Goal: Task Accomplishment & Management: Manage account settings

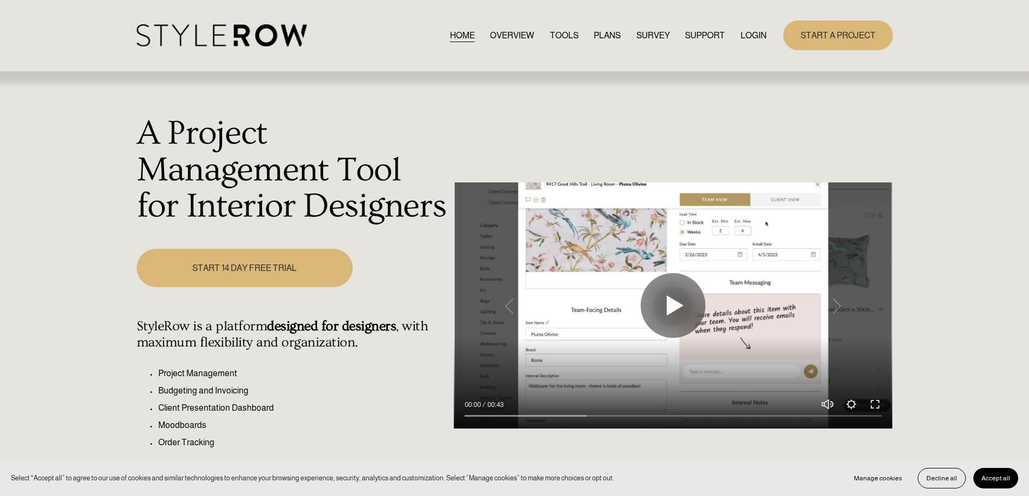
click at [745, 38] on link "LOGIN" at bounding box center [753, 35] width 26 height 15
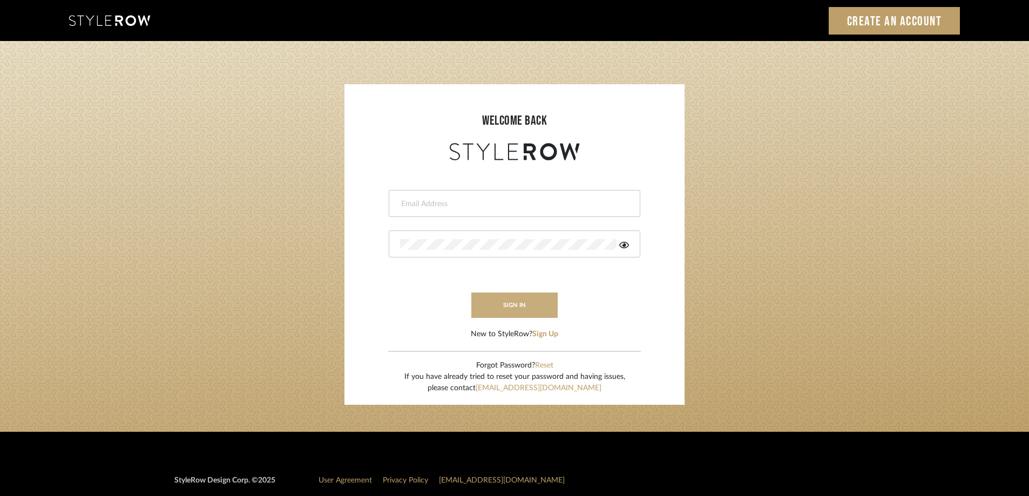
type input "[PERSON_NAME][EMAIL_ADDRESS][DOMAIN_NAME]"
click at [516, 297] on button "sign in" at bounding box center [514, 305] width 86 height 25
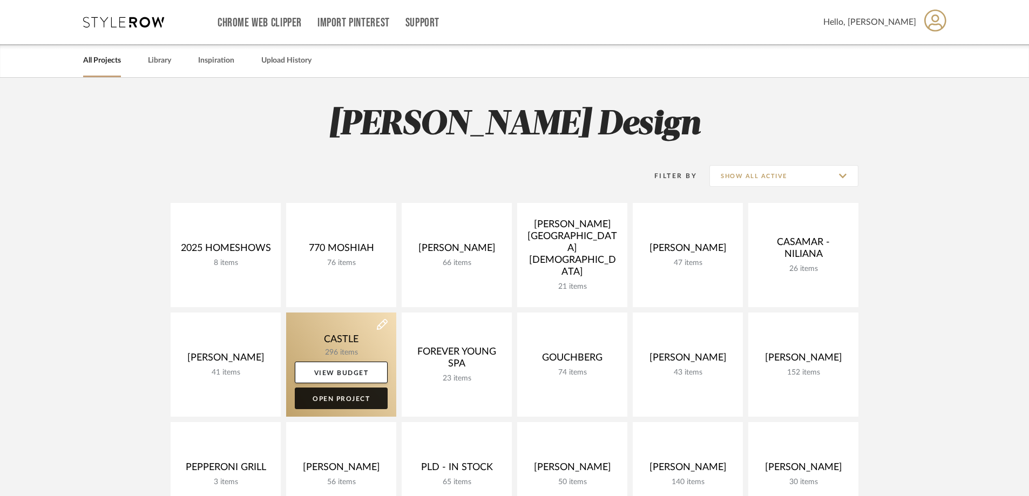
click at [335, 401] on link "Open Project" at bounding box center [341, 399] width 93 height 22
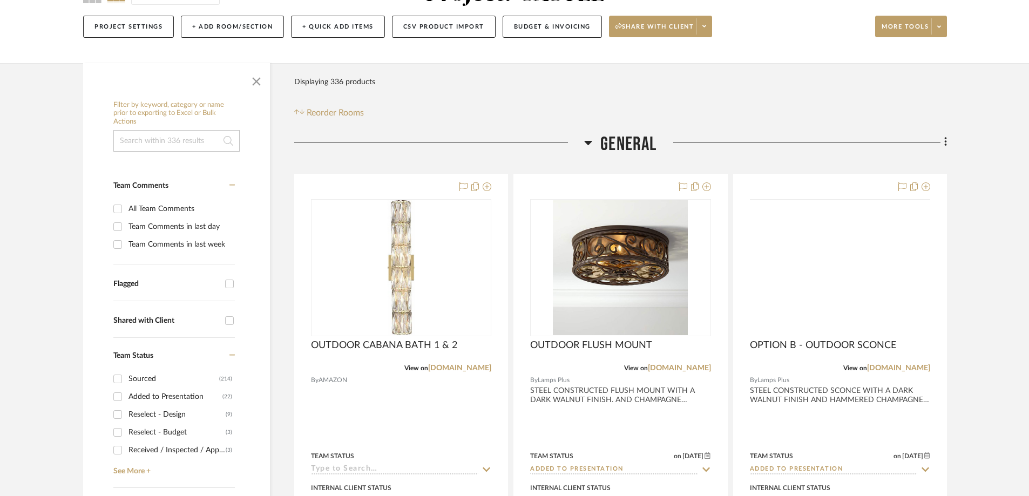
scroll to position [333, 0]
